Goal: Information Seeking & Learning: Learn about a topic

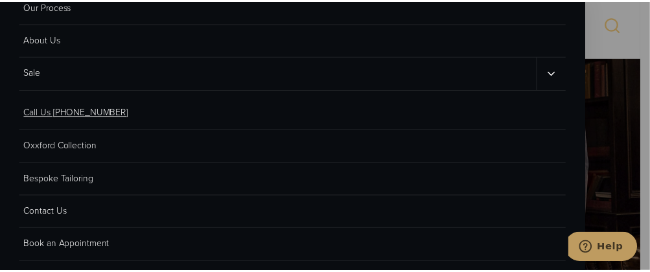
scroll to position [175, 0]
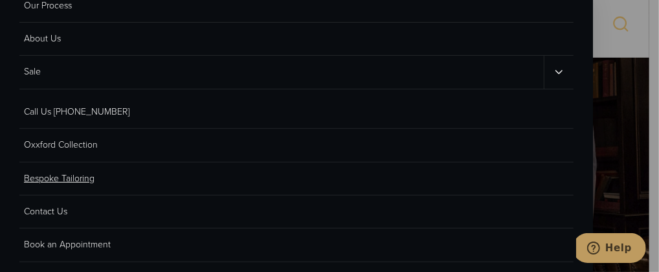
click at [71, 175] on link "Bespoke Tailoring" at bounding box center [296, 179] width 554 height 33
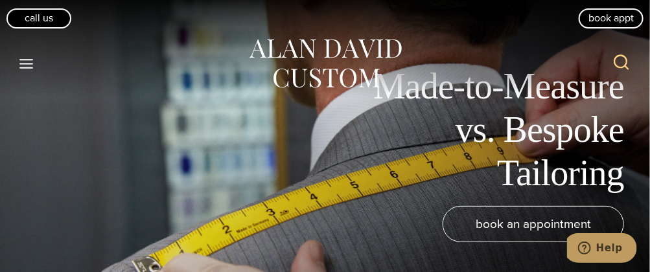
click at [27, 62] on icon "Toggle Menu" at bounding box center [26, 64] width 16 height 16
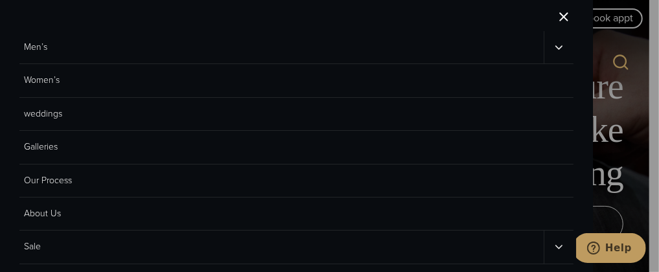
click at [37, 47] on link "Men’s" at bounding box center [281, 47] width 525 height 32
click at [37, 47] on link "Men’s" at bounding box center [276, 47] width 515 height 32
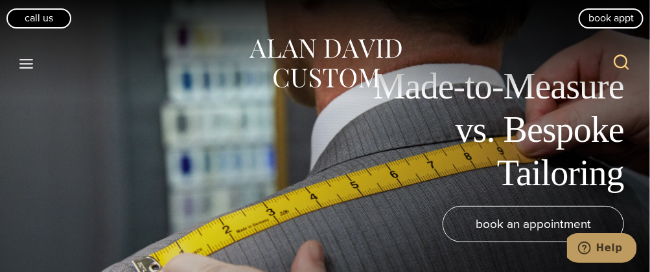
click at [17, 56] on button "Toggle Menu" at bounding box center [26, 63] width 27 height 23
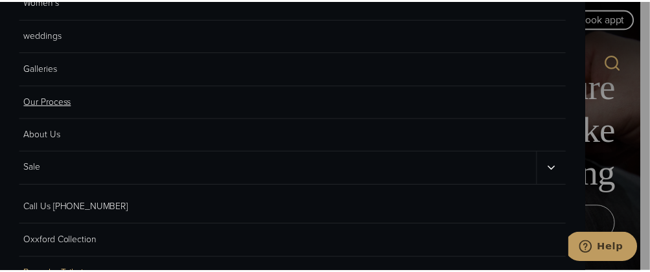
scroll to position [81, 0]
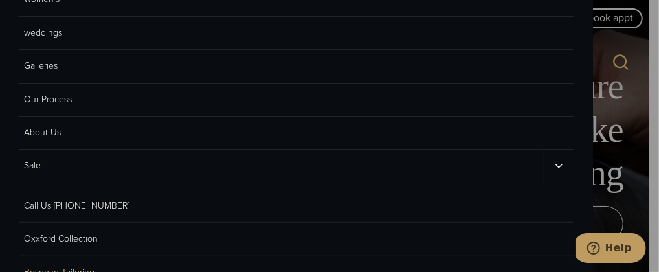
click at [553, 168] on icon "Sale sub menu toggle" at bounding box center [559, 166] width 12 height 12
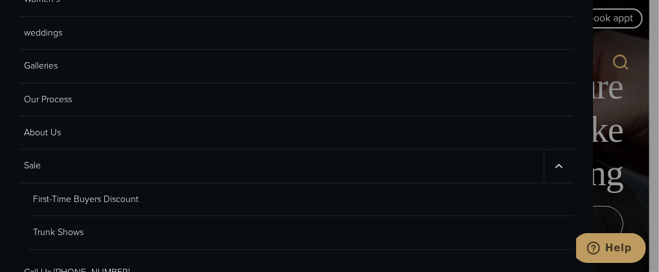
click at [109, 200] on link "First-Time Buyers Discount" at bounding box center [300, 199] width 545 height 33
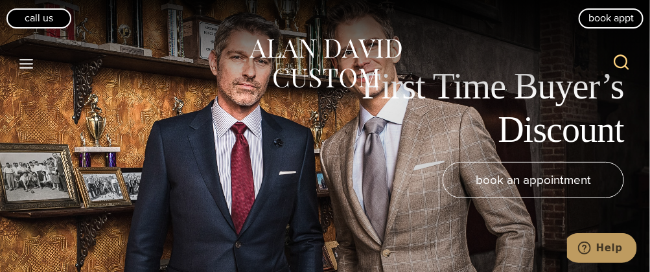
click at [28, 65] on icon "Toggle Menu" at bounding box center [26, 64] width 16 height 16
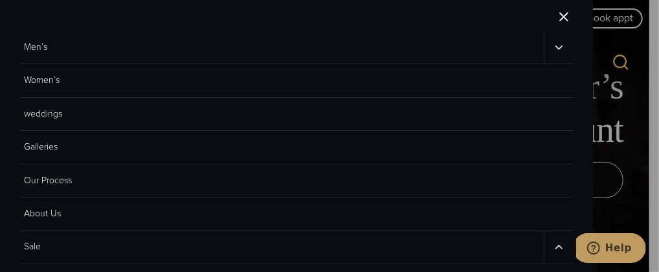
click at [556, 45] on icon "Men’s sub menu toggle" at bounding box center [559, 47] width 7 height 4
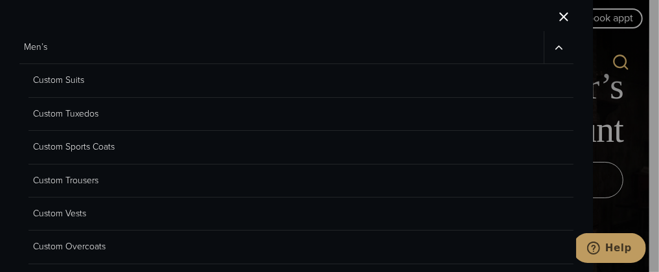
click at [553, 45] on icon "Men’s sub menu toggle" at bounding box center [559, 47] width 12 height 12
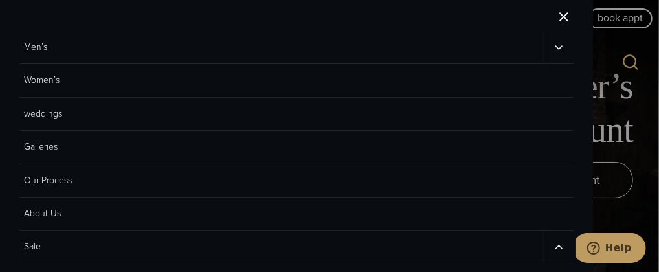
click at [556, 45] on icon "Men’s sub menu toggle" at bounding box center [559, 47] width 7 height 4
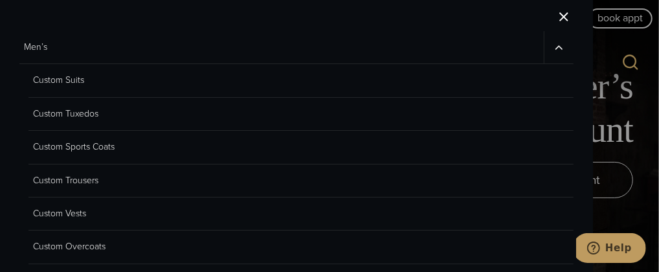
click at [71, 78] on link "Custom Suits" at bounding box center [300, 80] width 545 height 33
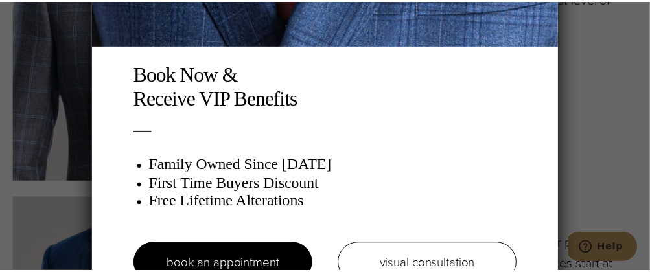
scroll to position [115, 0]
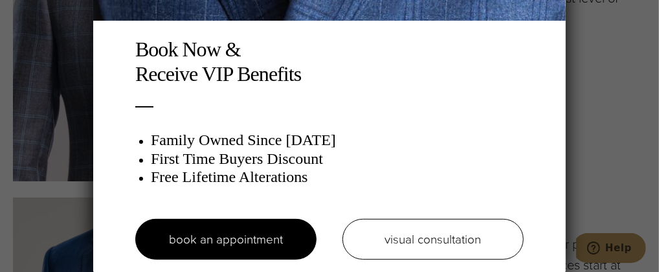
click at [584, 214] on div "Book Now & Receive VIP Benefits Family Owned Since [DATE] First Time Buyers Dis…" at bounding box center [329, 136] width 659 height 272
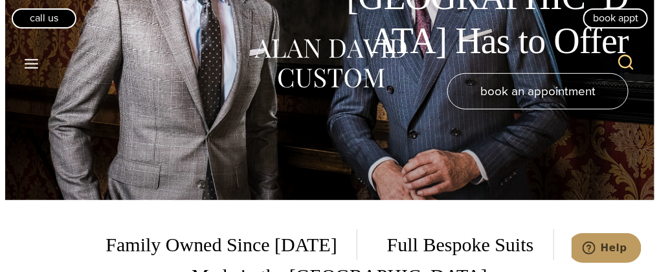
scroll to position [0, 0]
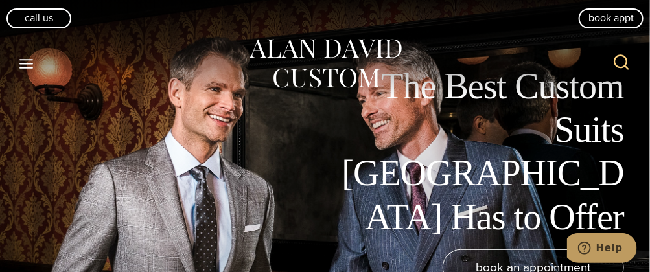
click at [22, 65] on icon "Toggle Menu" at bounding box center [26, 64] width 16 height 16
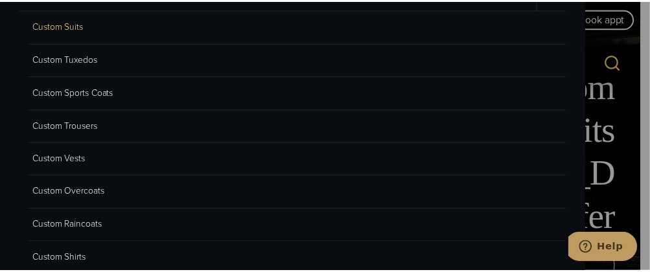
scroll to position [54, 0]
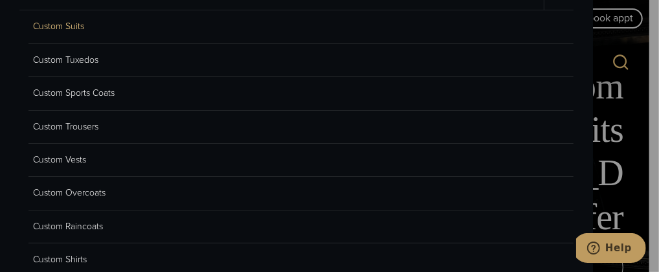
click at [76, 90] on link "Custom Sports Coats" at bounding box center [300, 93] width 545 height 33
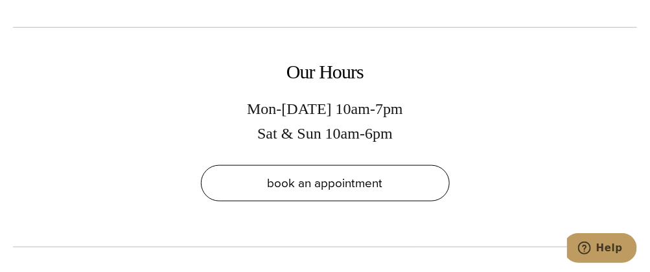
scroll to position [7692, 0]
